Goal: Information Seeking & Learning: Learn about a topic

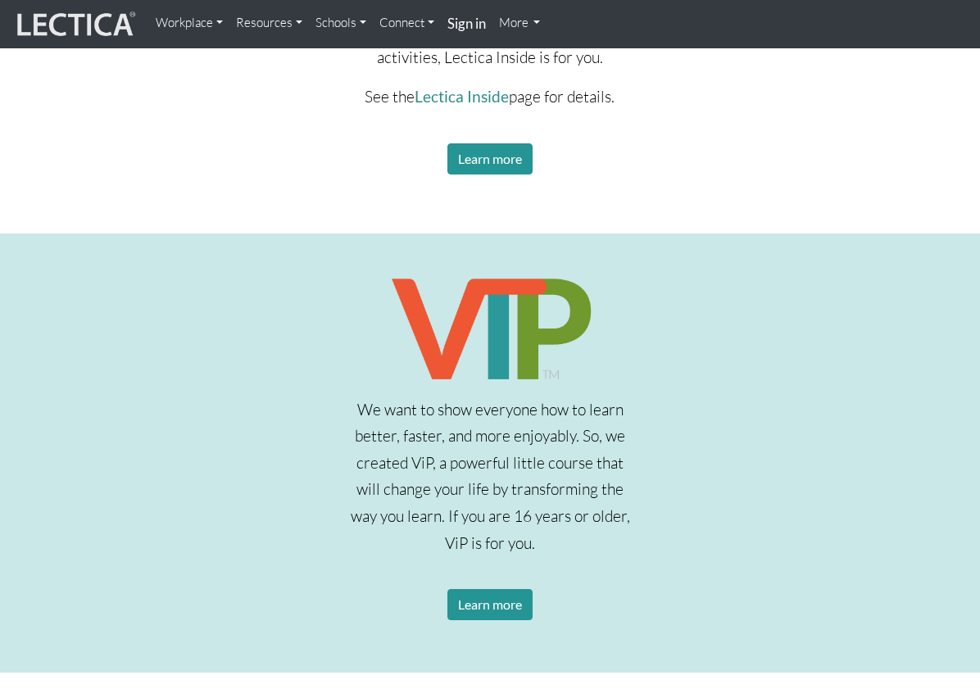
scroll to position [2361, 0]
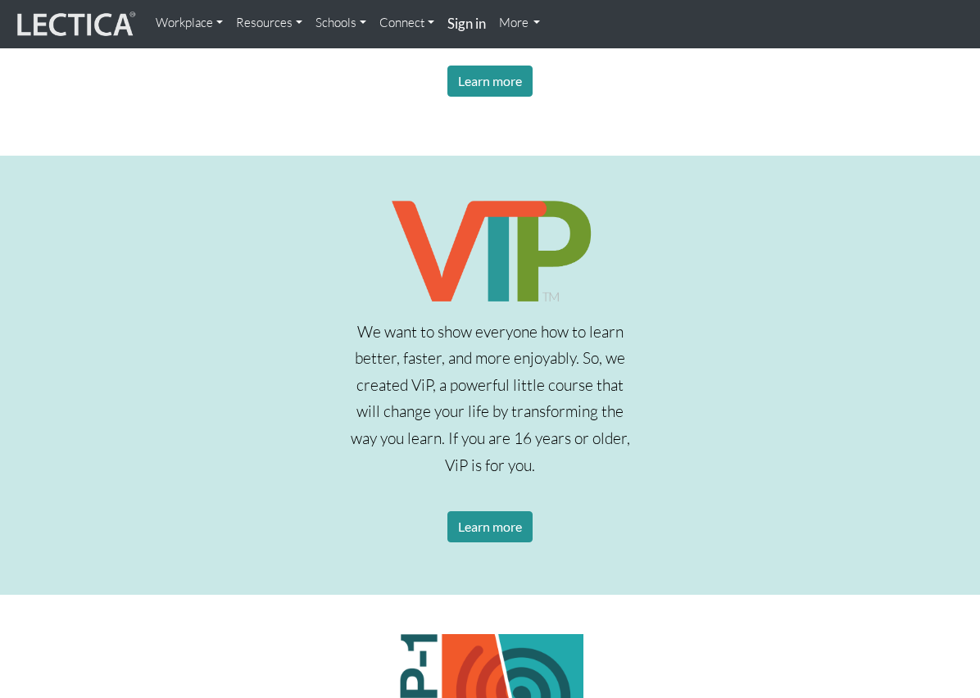
click at [278, 288] on div "We want to show everyone how to learn better, faster, and more enjoyably. So, w…" at bounding box center [490, 390] width 926 height 388
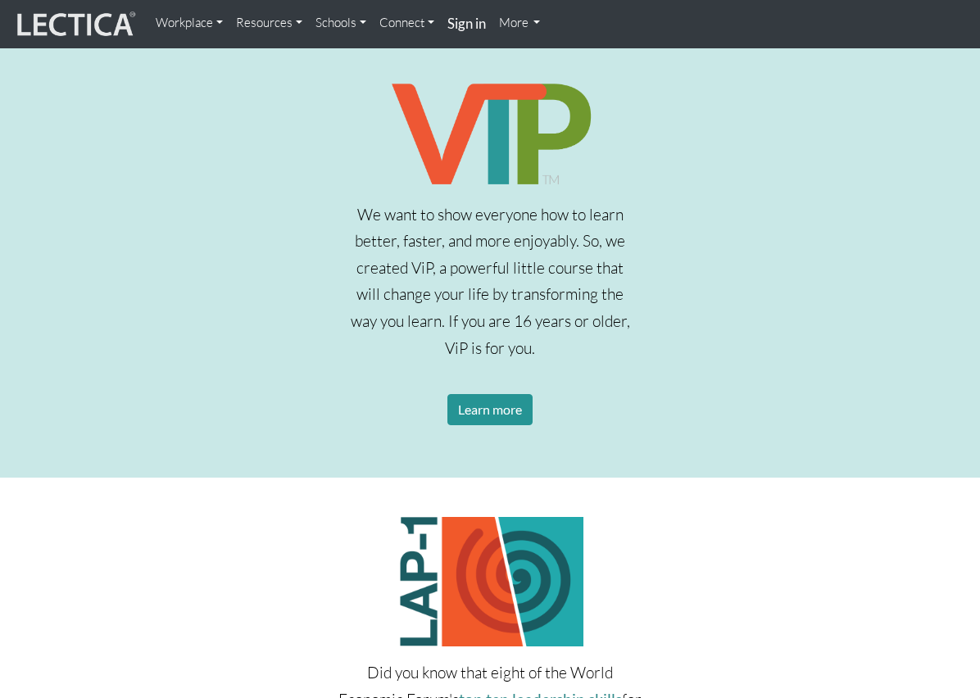
scroll to position [2477, 0]
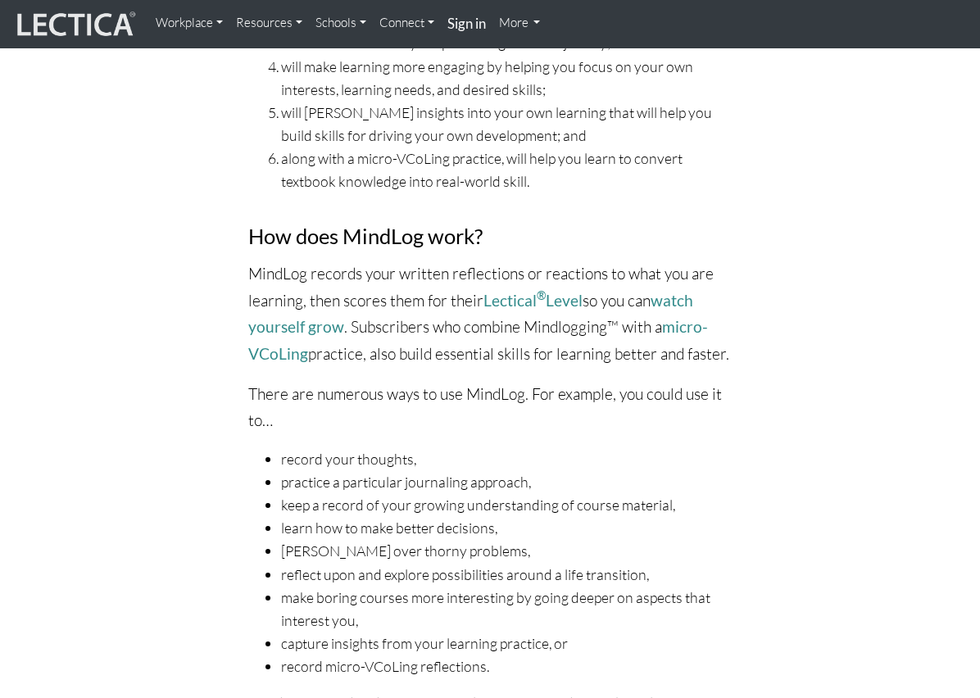
scroll to position [786, 0]
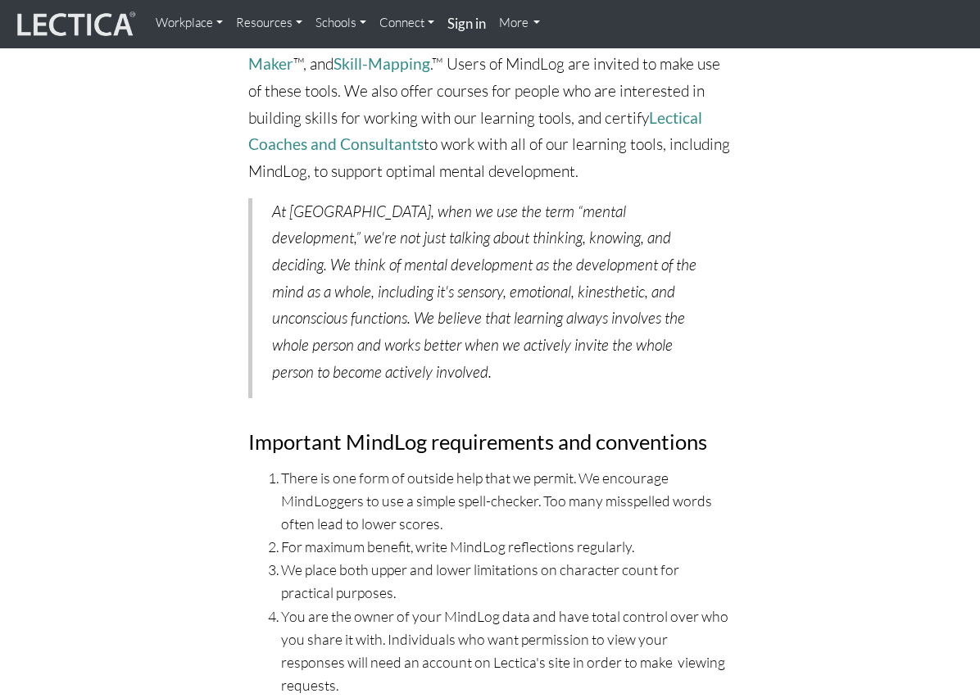
scroll to position [6040, 0]
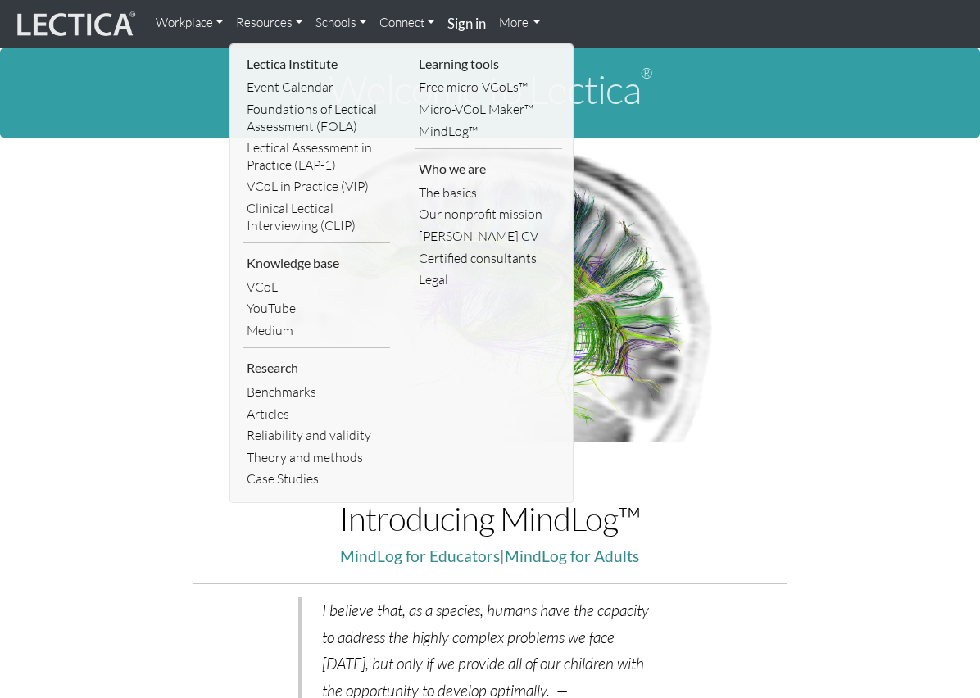
scroll to position [1376, 0]
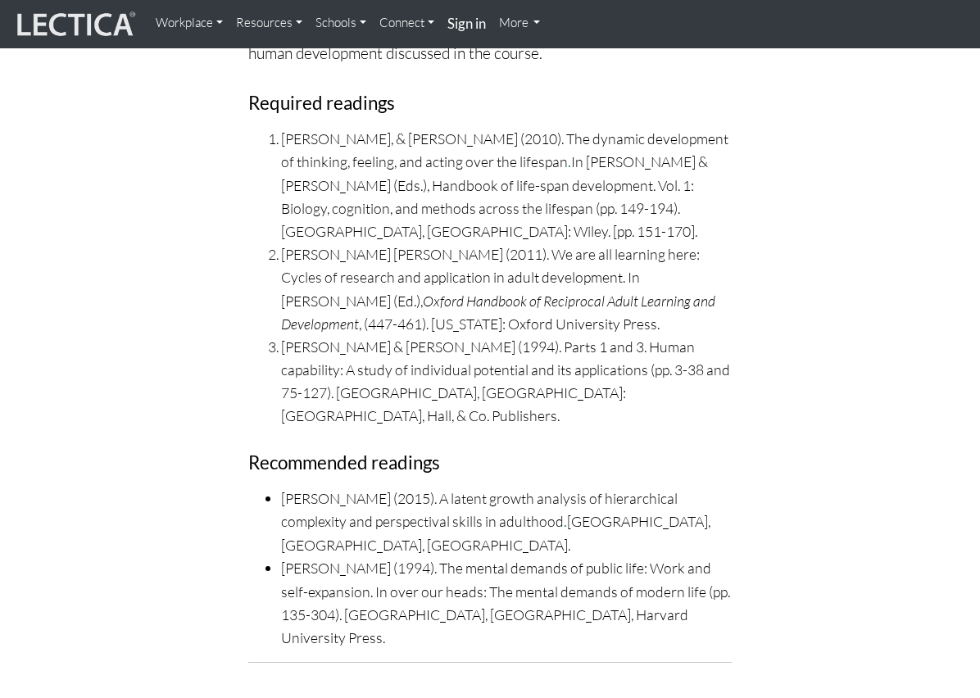
scroll to position [19258, 0]
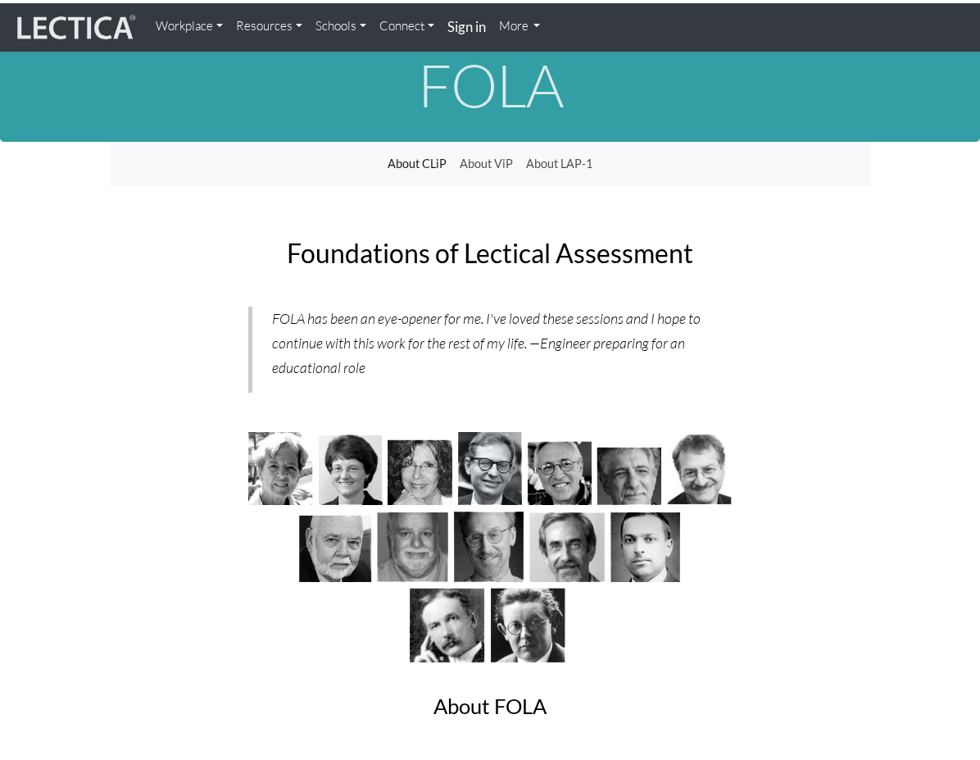
scroll to position [1127, 0]
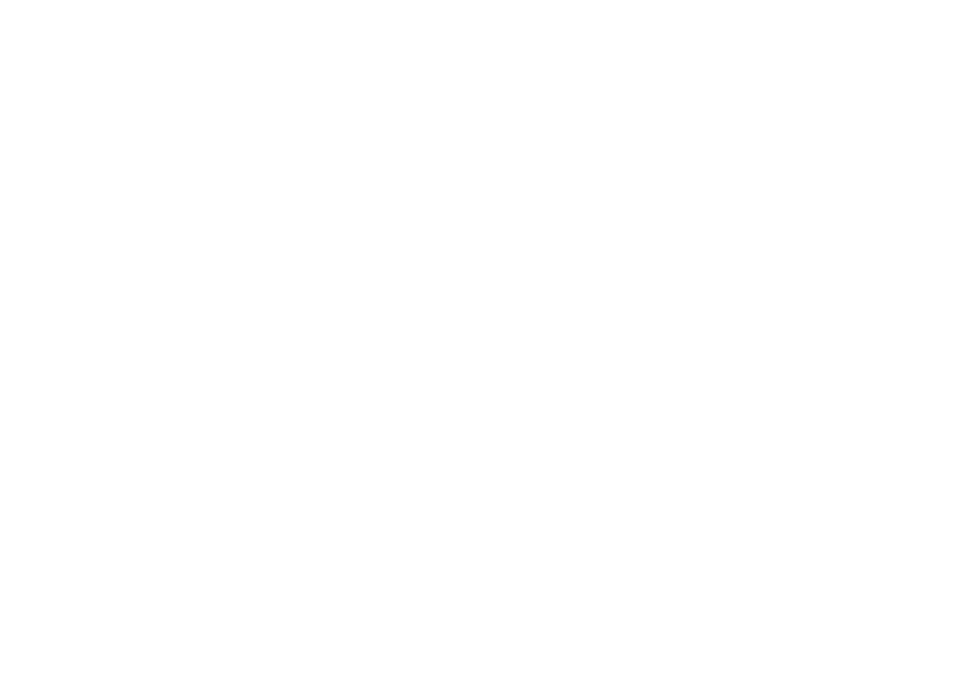
scroll to position [1193, 0]
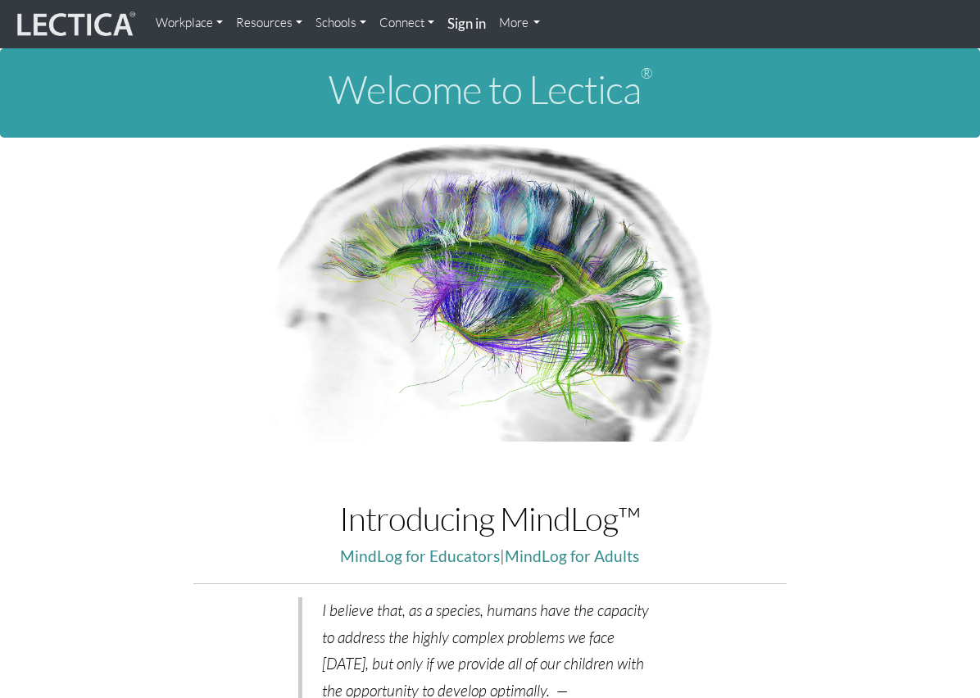
click at [287, 25] on link "Resources" at bounding box center [268, 23] width 79 height 33
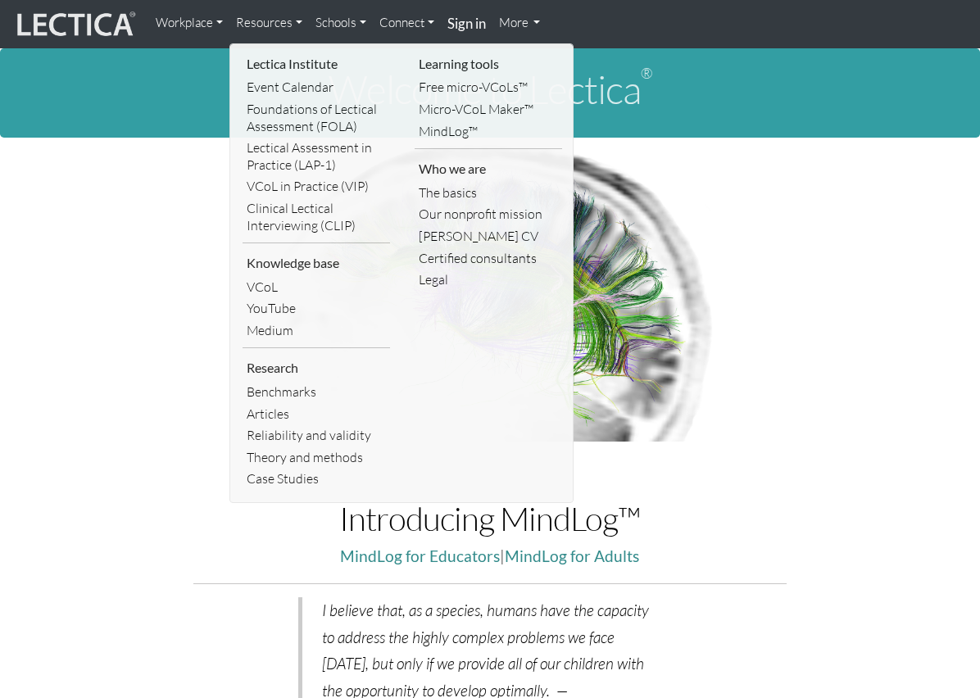
click at [128, 372] on p at bounding box center [490, 290] width 762 height 305
